Goal: Task Accomplishment & Management: Manage account settings

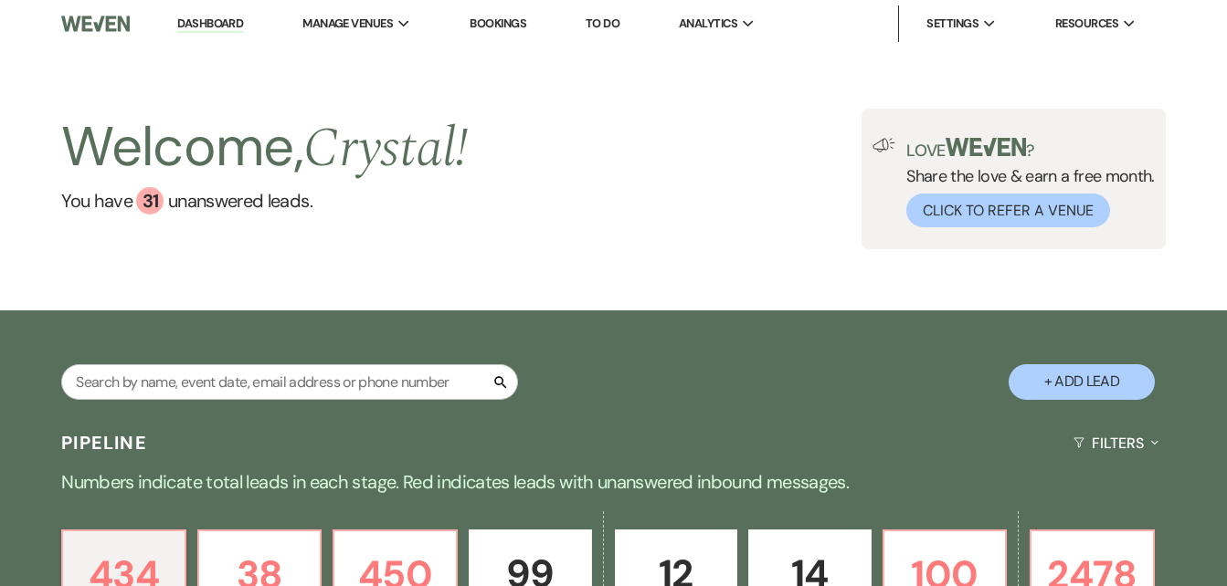
click at [502, 19] on link "Bookings" at bounding box center [498, 24] width 57 height 16
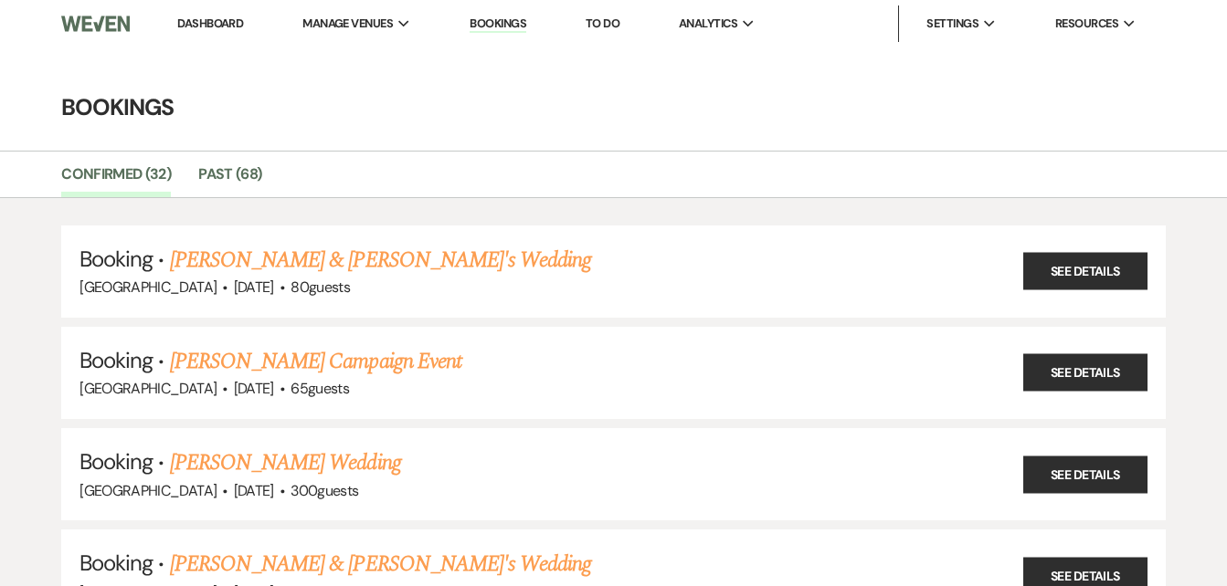
drag, startPoint x: 229, startPoint y: 21, endPoint x: 454, endPoint y: 8, distance: 225.1
click at [229, 21] on link "Dashboard" at bounding box center [210, 24] width 66 height 16
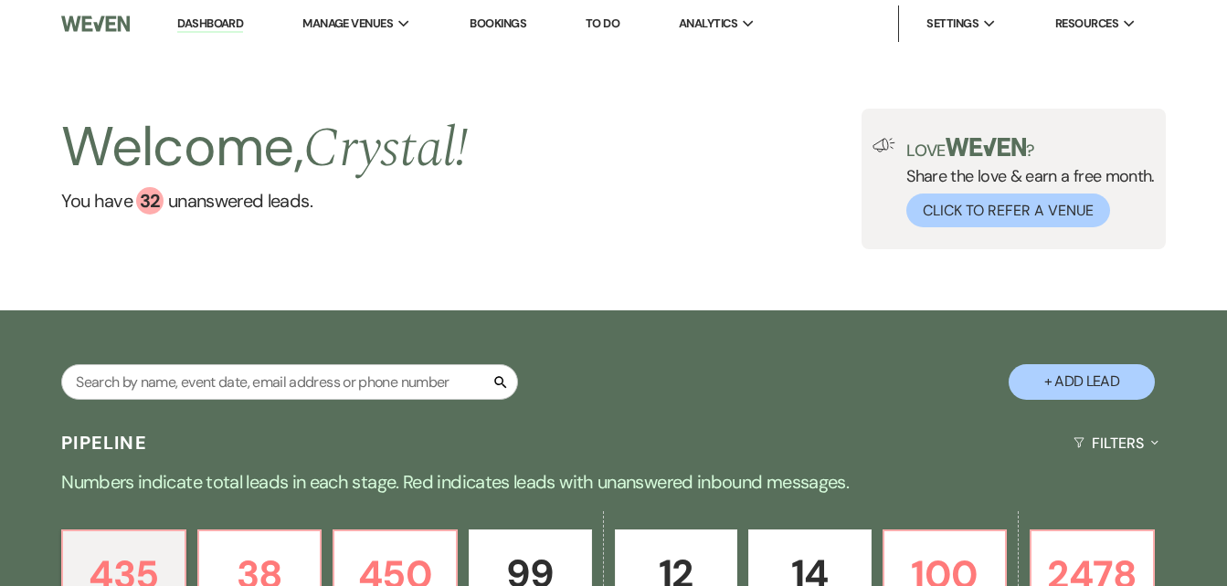
click at [507, 25] on link "Bookings" at bounding box center [498, 24] width 57 height 16
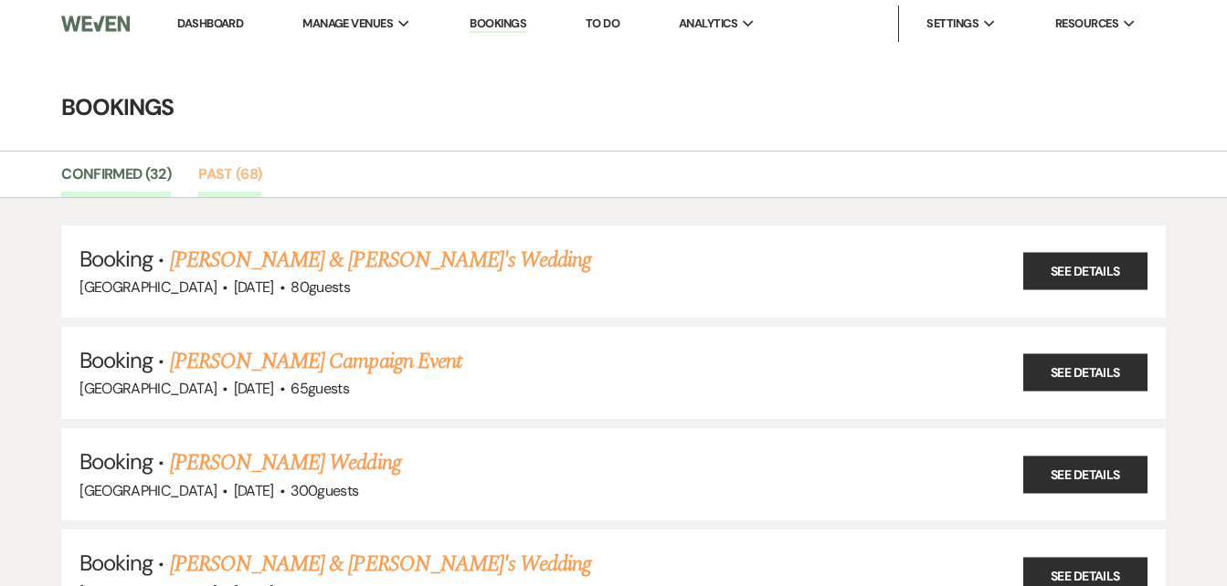
click at [221, 174] on link "Past (68)" at bounding box center [229, 180] width 63 height 35
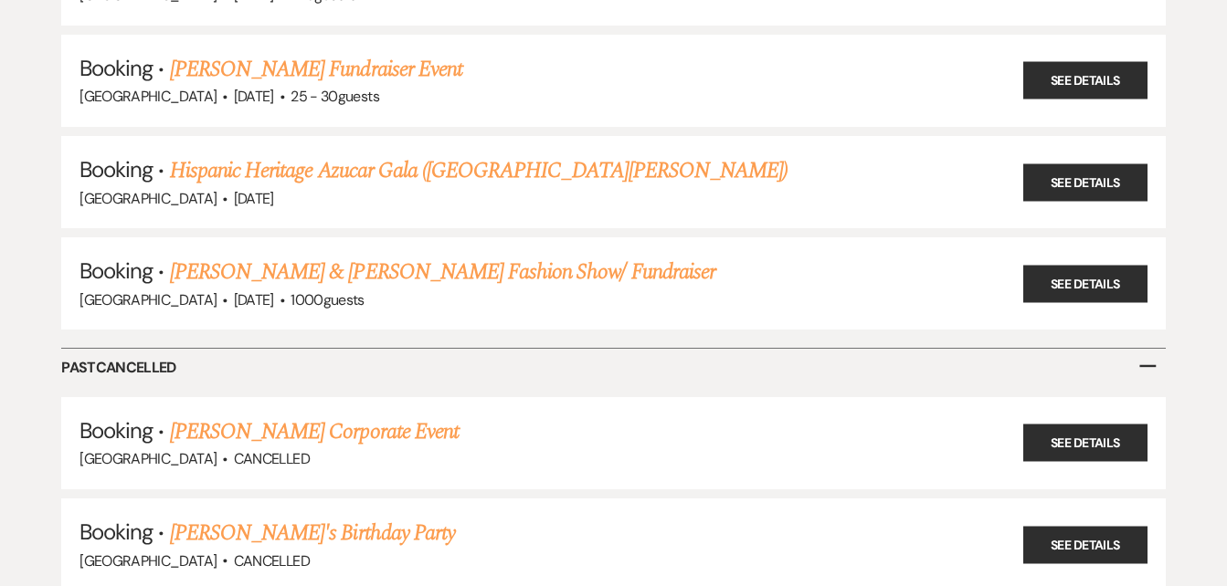
scroll to position [6779, 0]
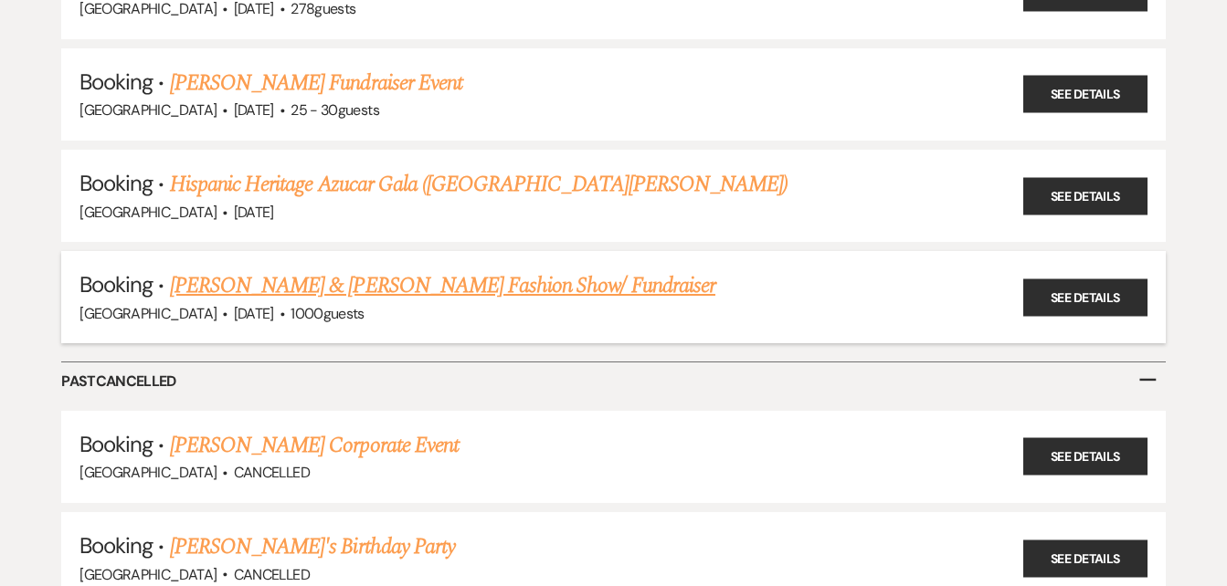
click at [390, 278] on link "[PERSON_NAME] & [PERSON_NAME] Fashion Show/ Fundraiser" at bounding box center [442, 285] width 545 height 33
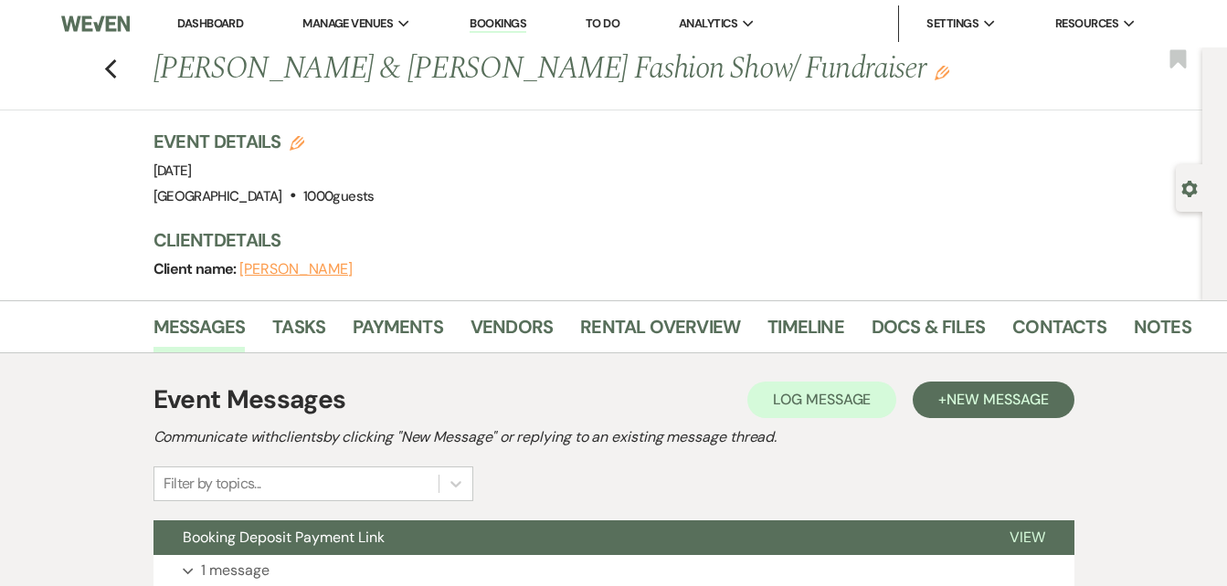
scroll to position [131, 0]
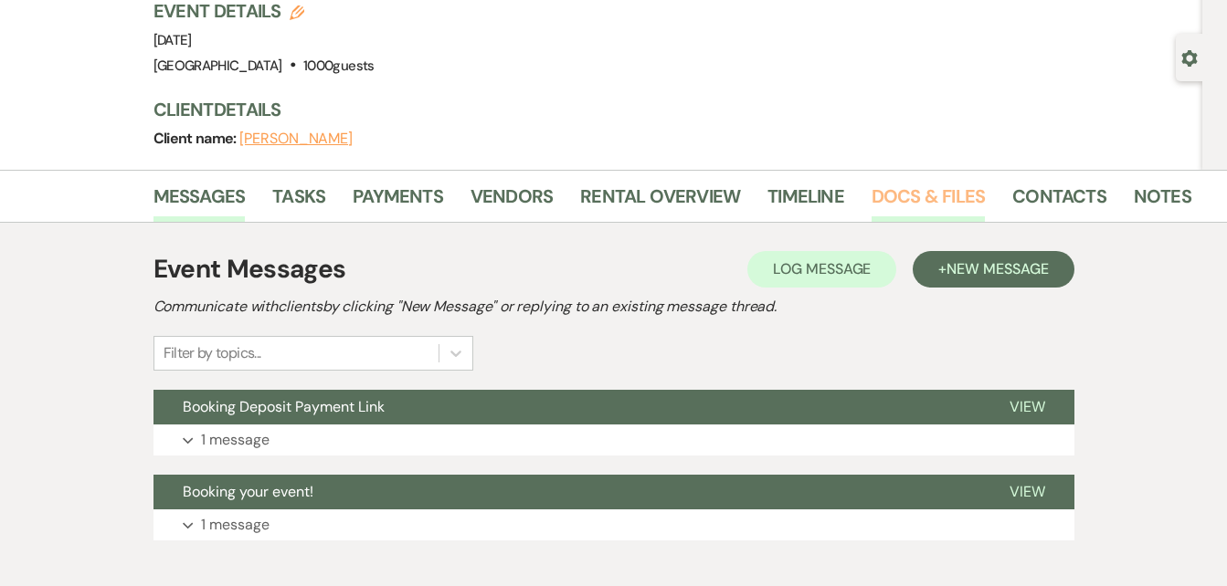
click at [898, 201] on link "Docs & Files" at bounding box center [927, 202] width 113 height 40
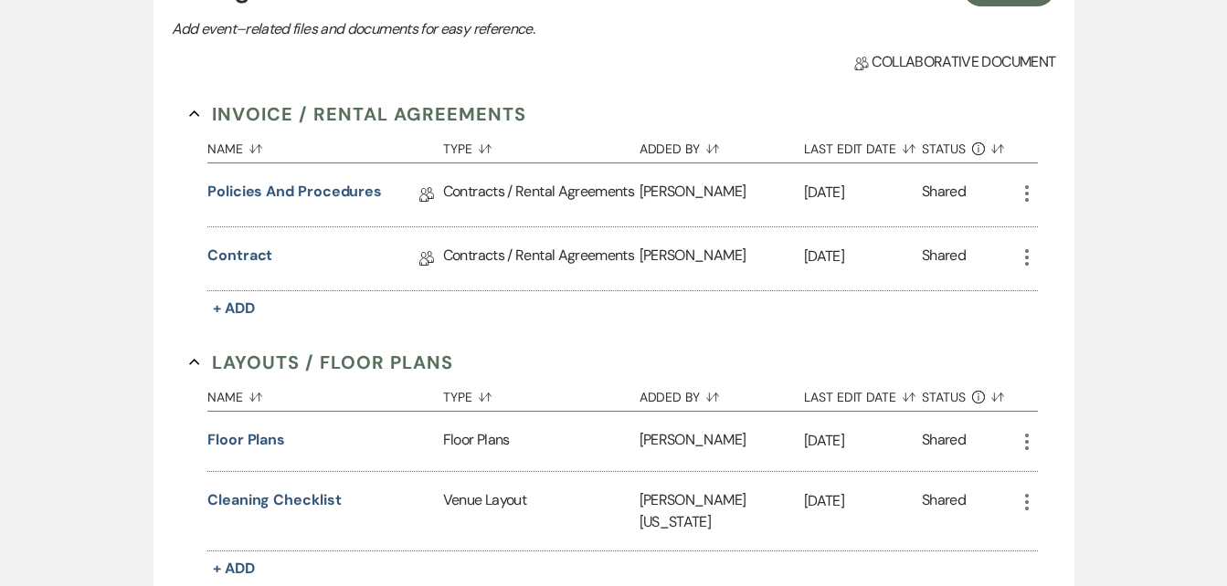
scroll to position [434, 0]
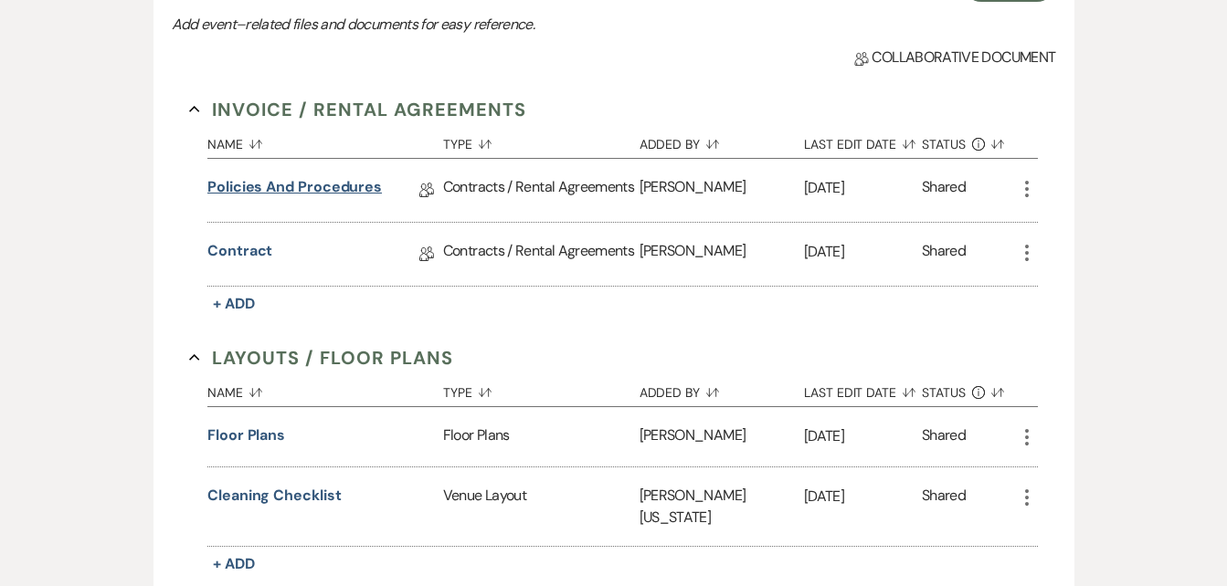
click at [302, 187] on link "Policies and Procedures" at bounding box center [294, 190] width 174 height 28
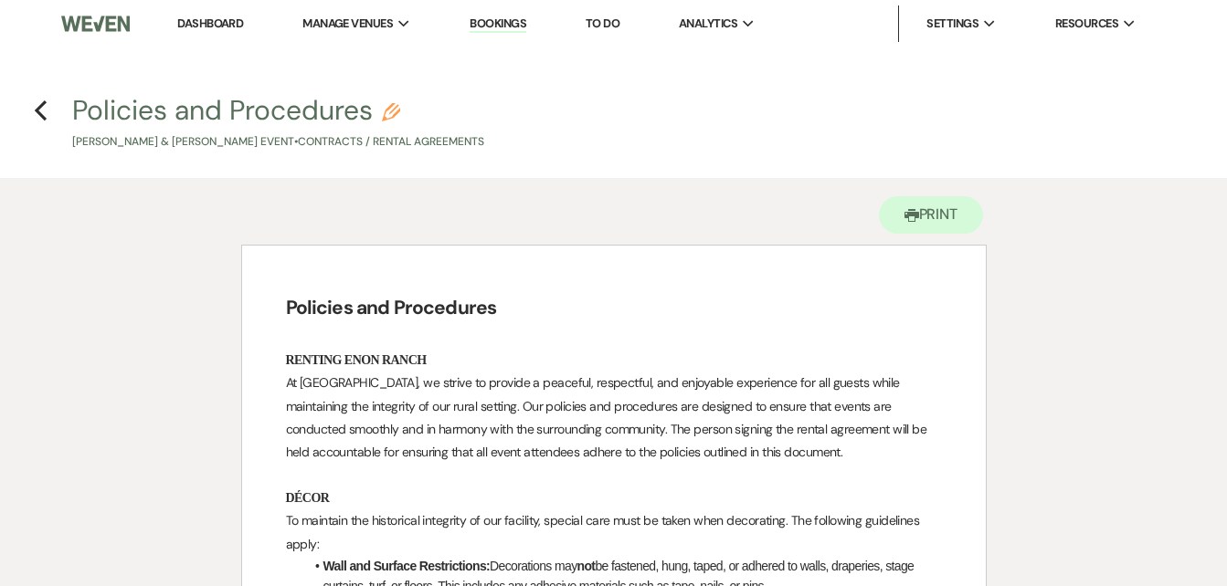
click at [48, 106] on h4 "Previous Policies and Procedures Pencil [PERSON_NAME] & [PERSON_NAME] Event • C…" at bounding box center [613, 120] width 1227 height 59
click at [37, 111] on use "button" at bounding box center [41, 110] width 12 height 20
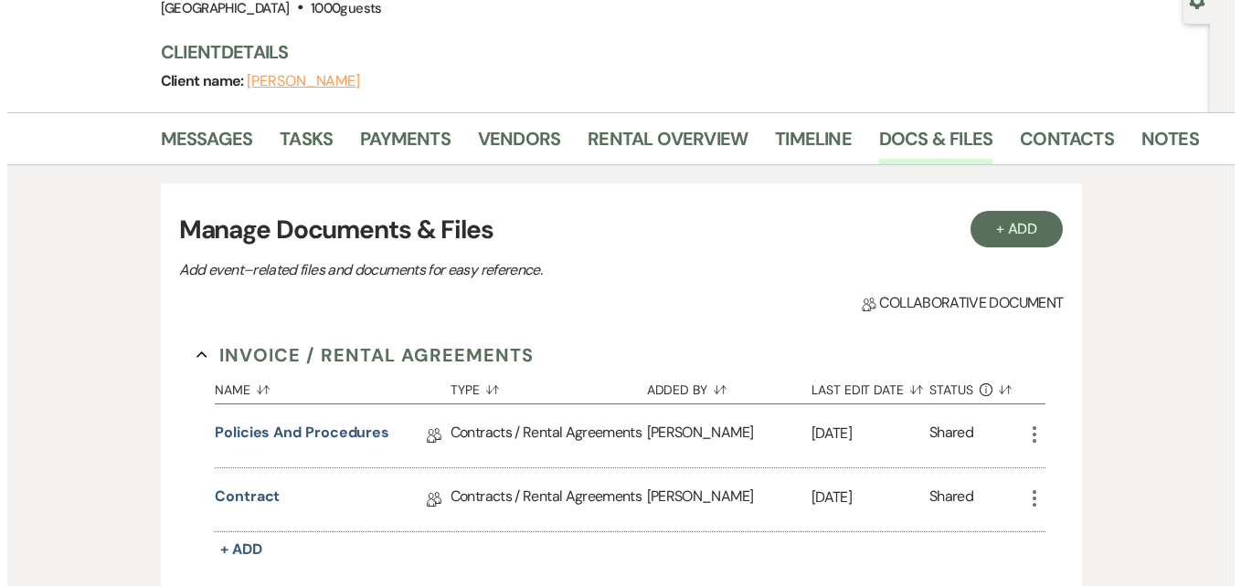
scroll to position [521, 0]
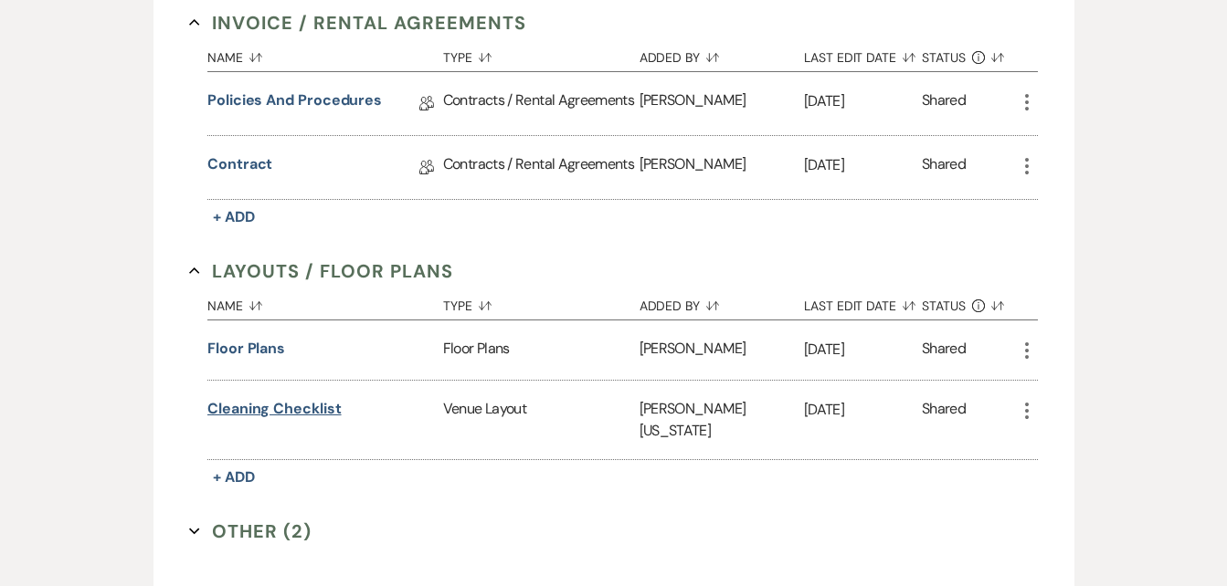
click at [308, 409] on button "Cleaning Checklist" at bounding box center [274, 409] width 134 height 22
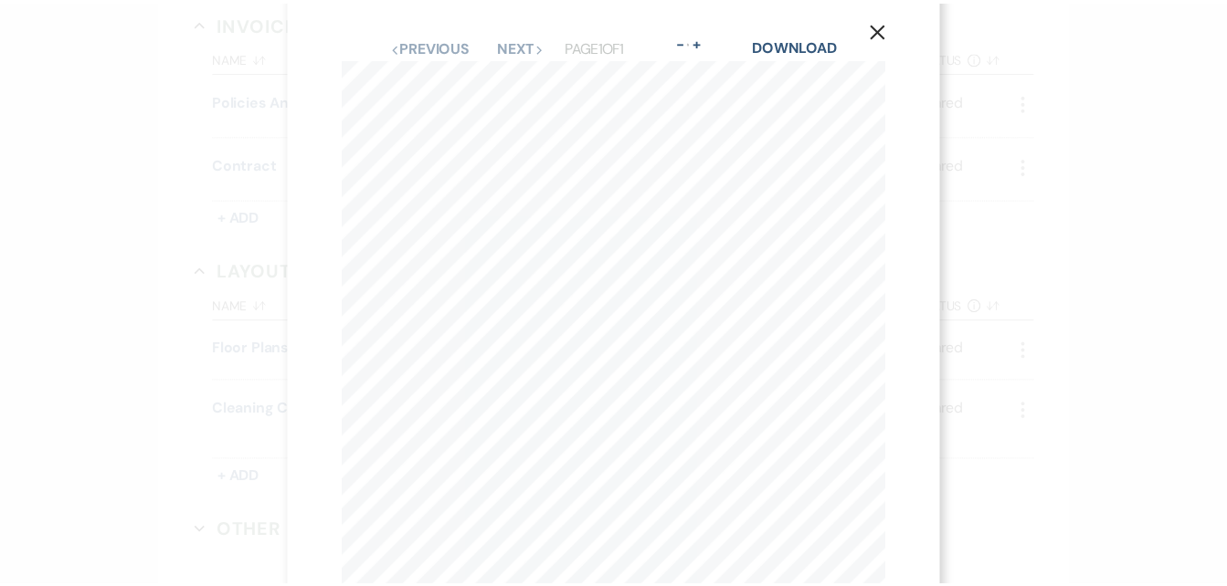
scroll to position [0, 0]
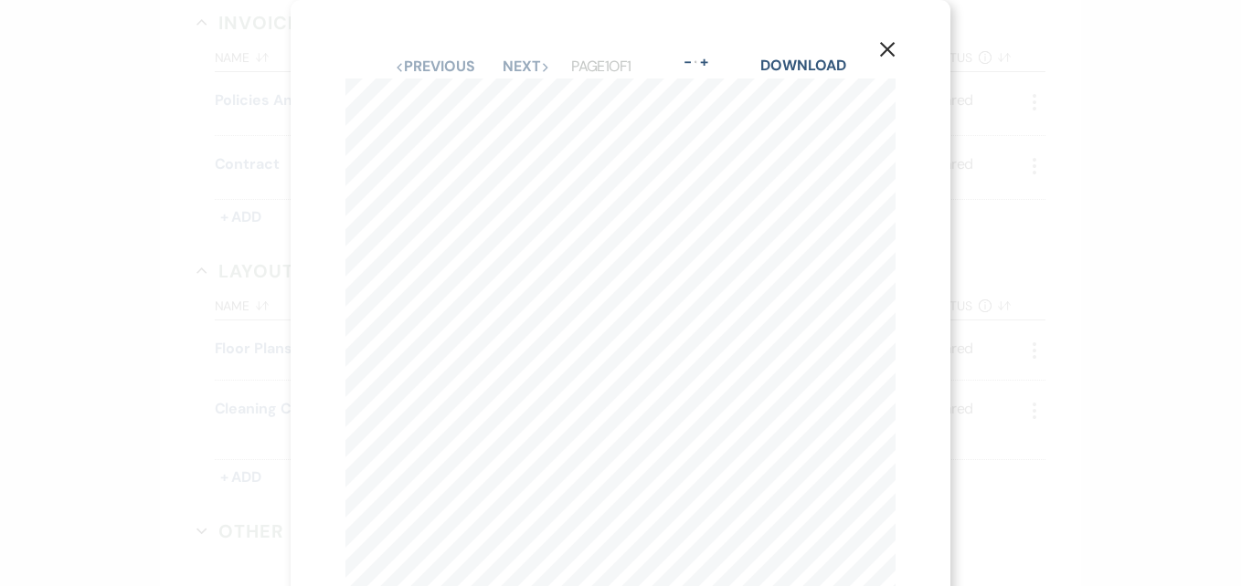
click at [890, 48] on use "button" at bounding box center [887, 49] width 15 height 15
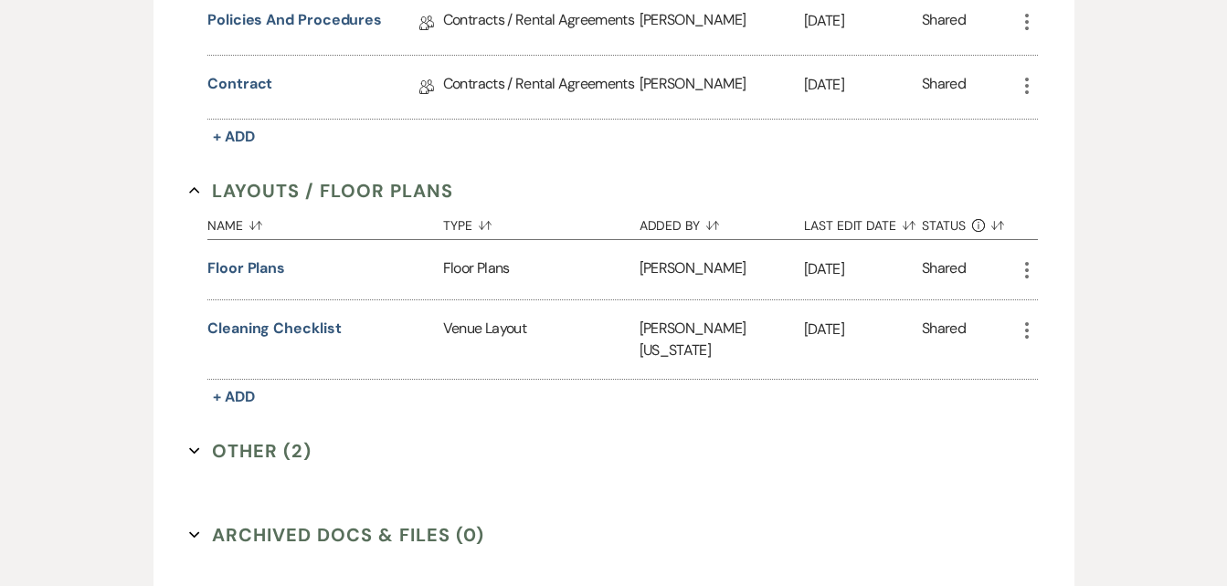
scroll to position [649, 0]
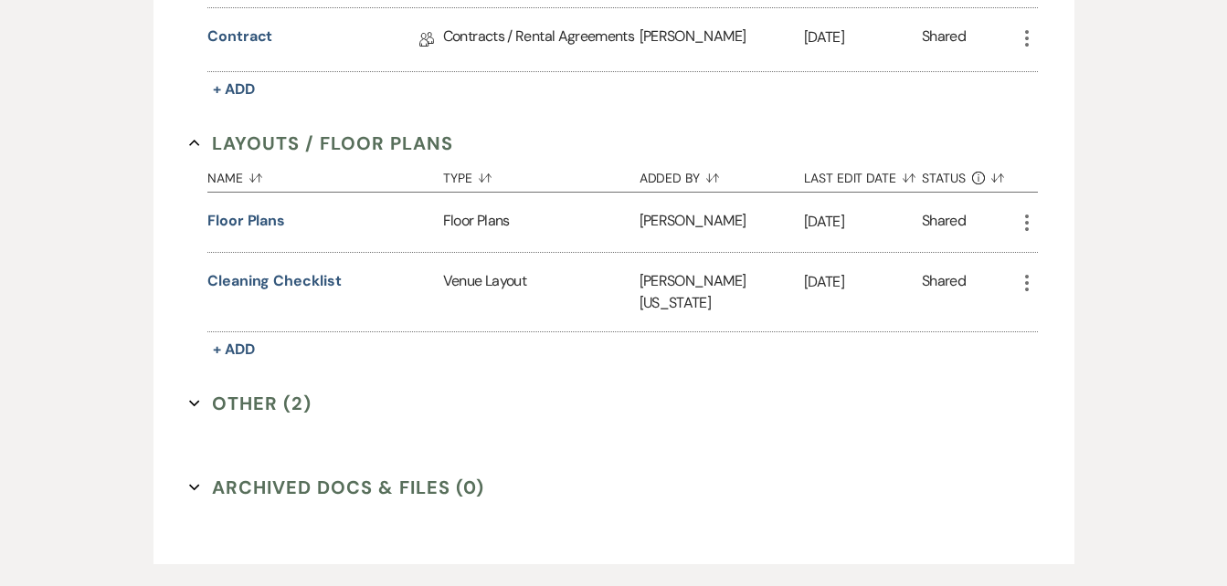
click at [195, 398] on icon "Expand" at bounding box center [194, 403] width 11 height 11
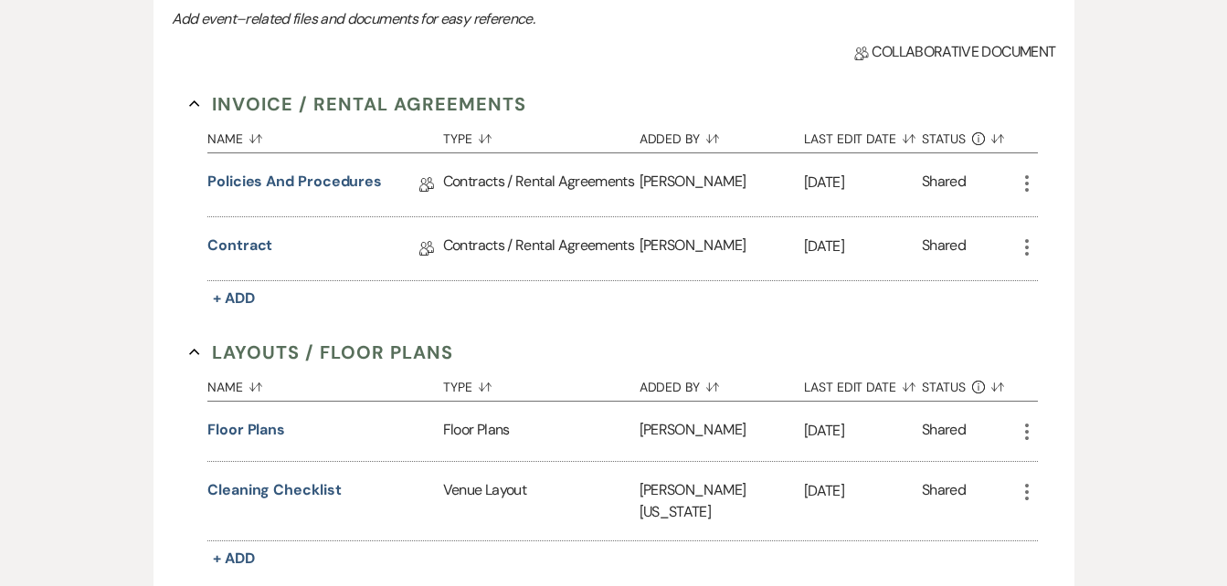
scroll to position [434, 0]
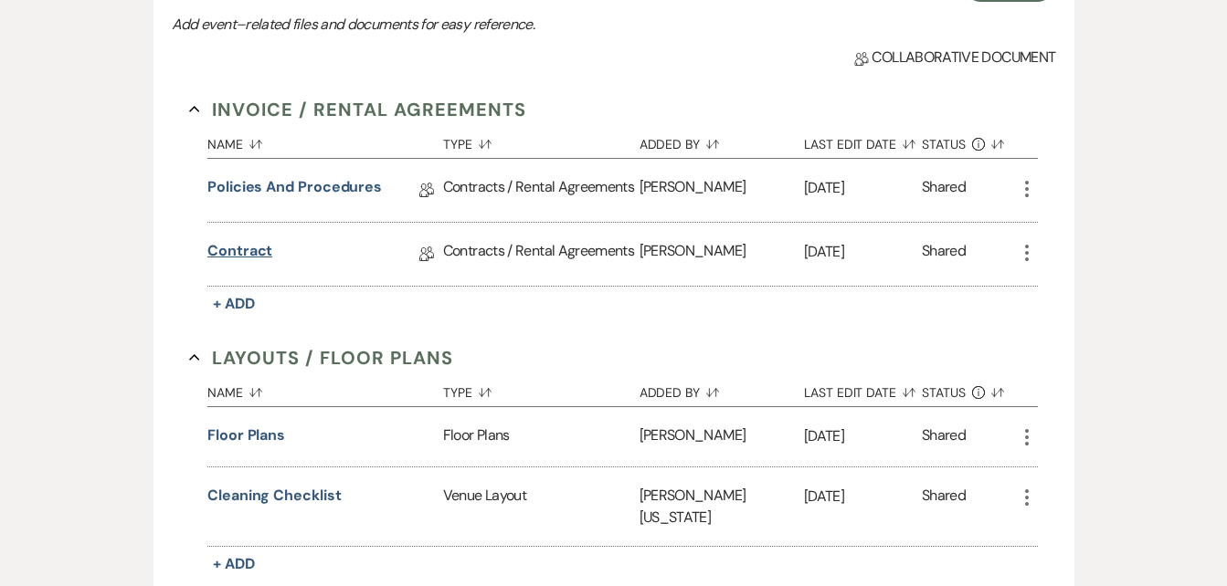
click at [244, 253] on link "Contract" at bounding box center [239, 254] width 65 height 28
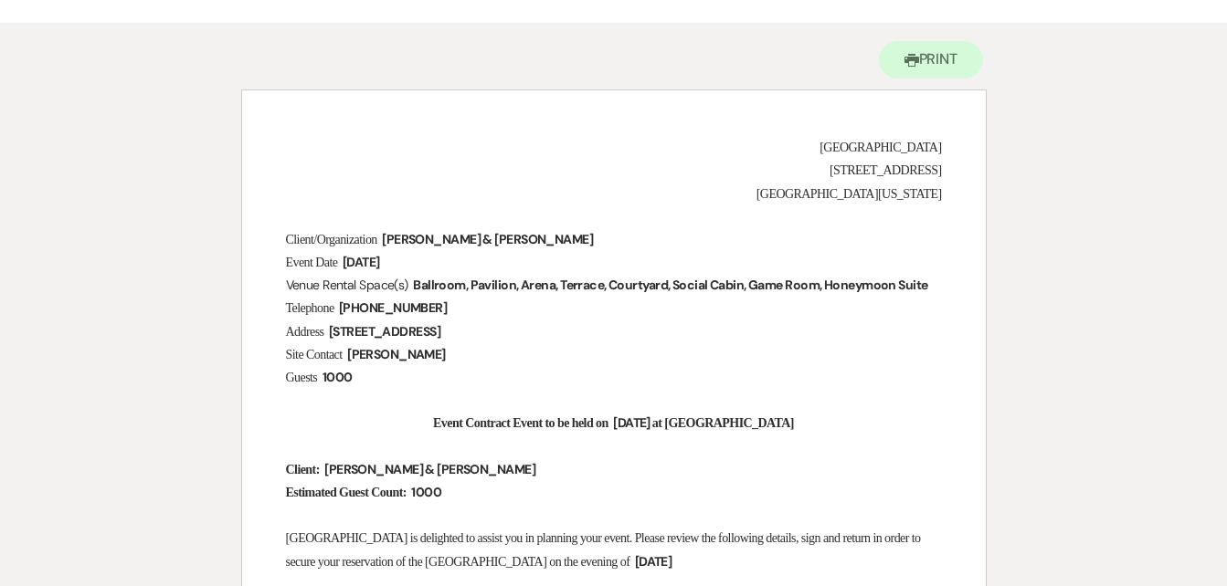
scroll to position [42, 0]
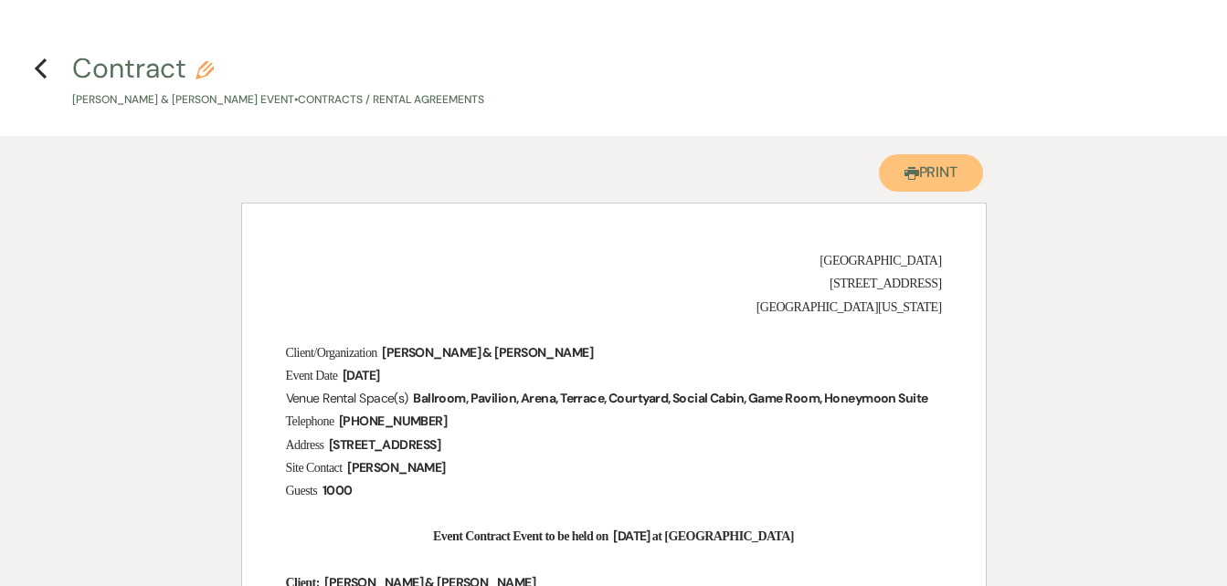
click at [932, 170] on button "Printer Print" at bounding box center [931, 172] width 105 height 37
click at [929, 165] on button "Printer Print" at bounding box center [931, 172] width 105 height 37
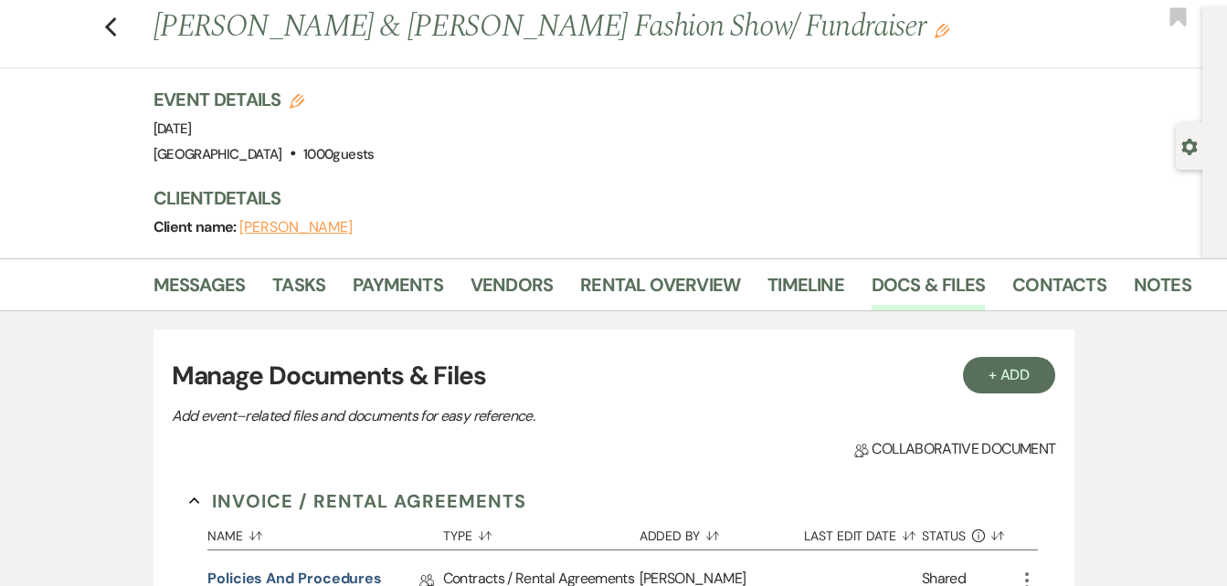
scroll to position [434, 0]
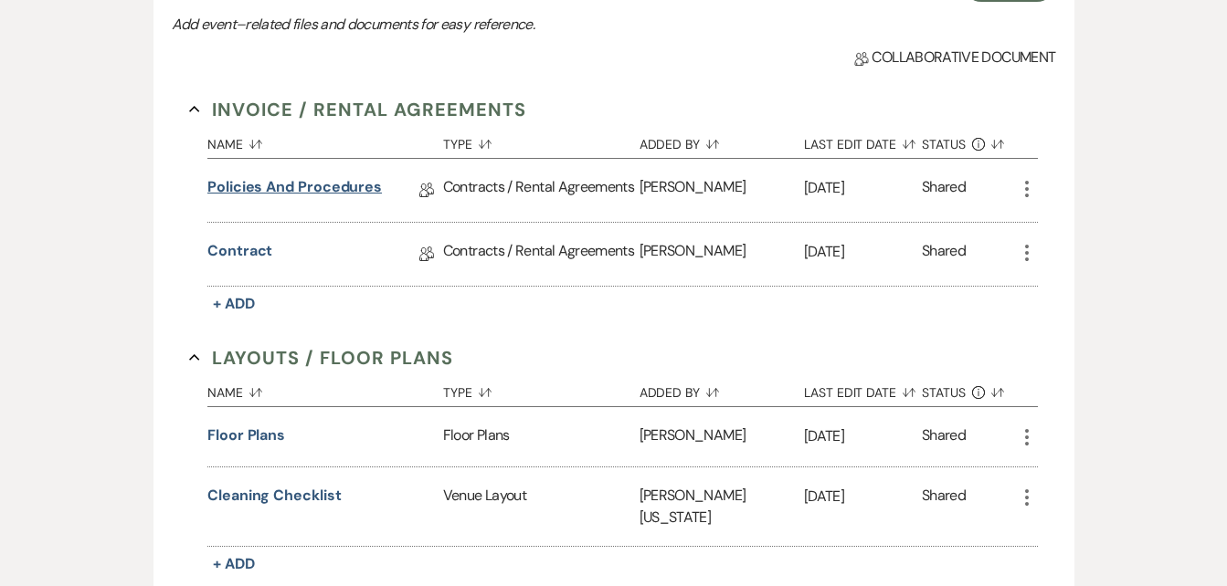
click at [301, 184] on link "Policies and Procedures" at bounding box center [294, 190] width 174 height 28
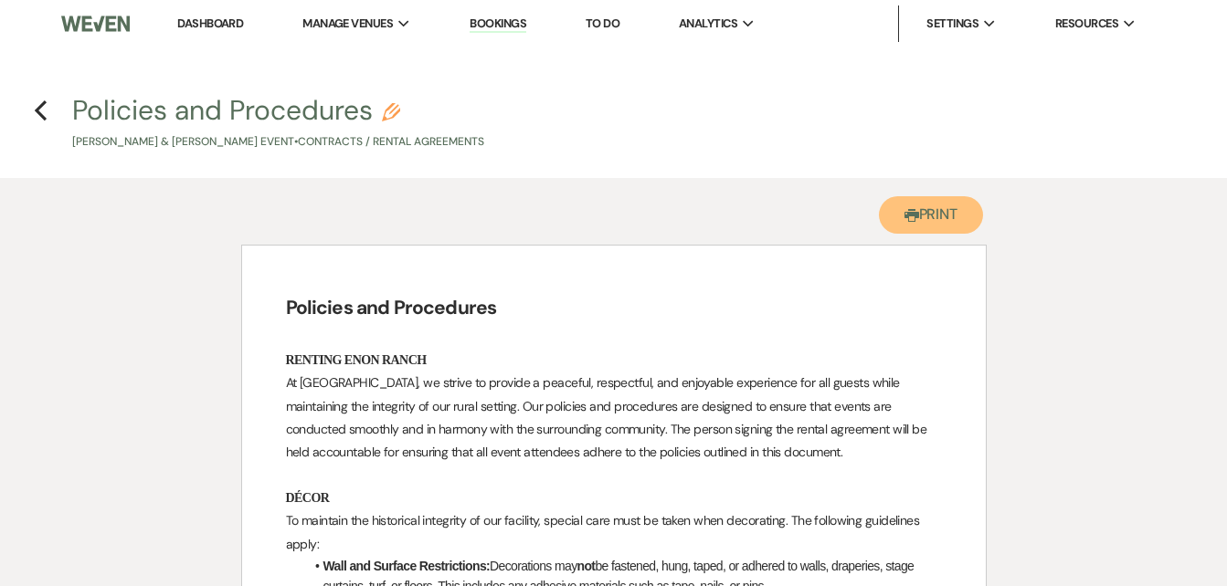
click at [957, 207] on button "Printer Print" at bounding box center [931, 214] width 105 height 37
click at [945, 217] on button "Printer Print" at bounding box center [931, 214] width 105 height 37
